Goal: Transaction & Acquisition: Purchase product/service

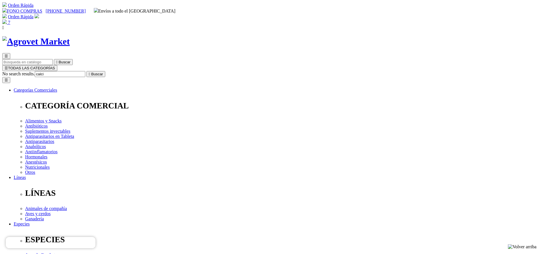
type input "calci"
click at [86, 71] on button " Buscar" at bounding box center [95, 74] width 19 height 6
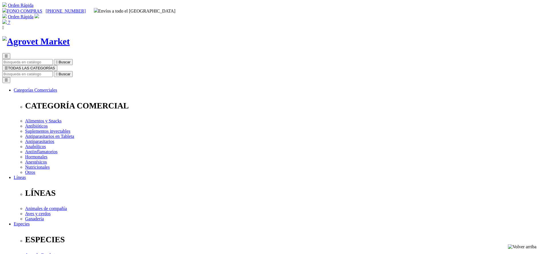
copy div "Calfortis®"
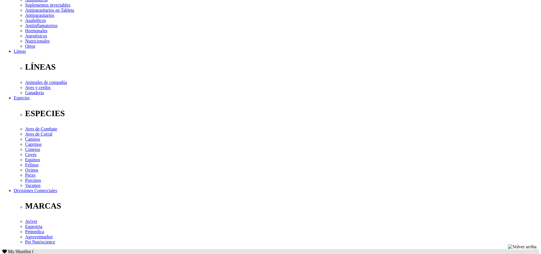
scroll to position [171, 0]
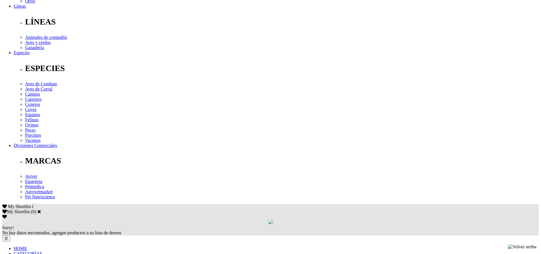
copy div "Prevención y tratamiento de enfermedades metabólicas, principalmente: paresia h…"
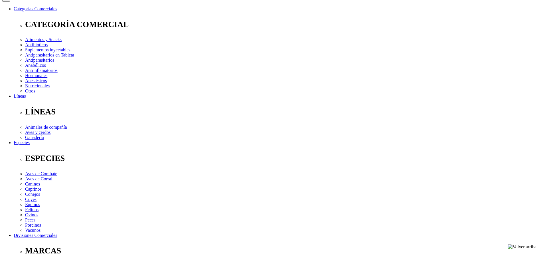
scroll to position [0, 0]
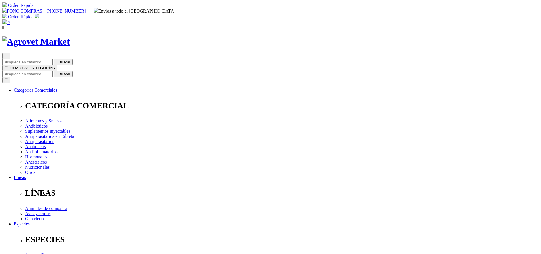
select select "5"
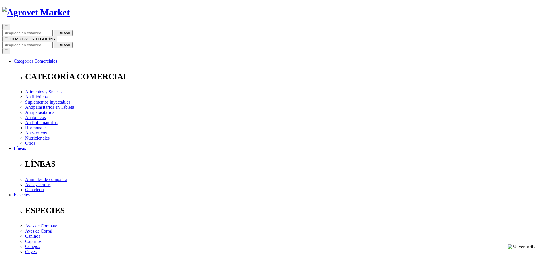
scroll to position [43, 0]
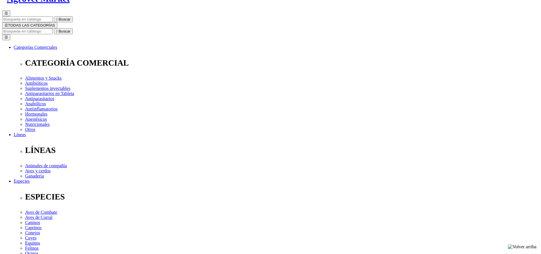
select select "5"
